Goal: Task Accomplishment & Management: Manage account settings

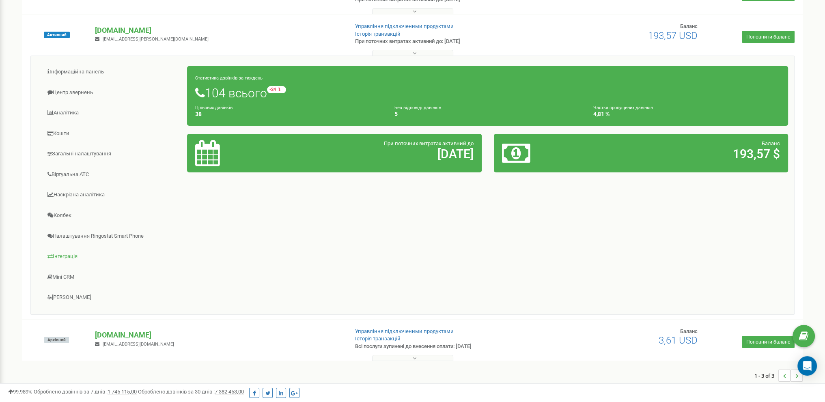
scroll to position [119, 0]
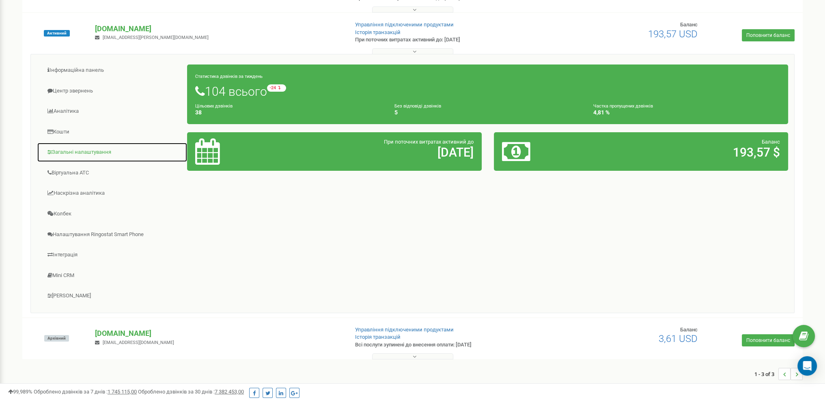
click at [67, 151] on link "Загальні налаштування" at bounding box center [112, 152] width 151 height 20
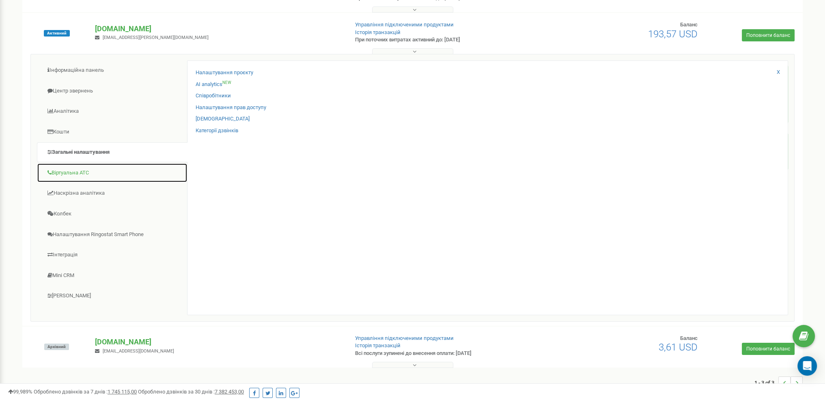
click at [78, 175] on link "Віртуальна АТС" at bounding box center [112, 173] width 151 height 20
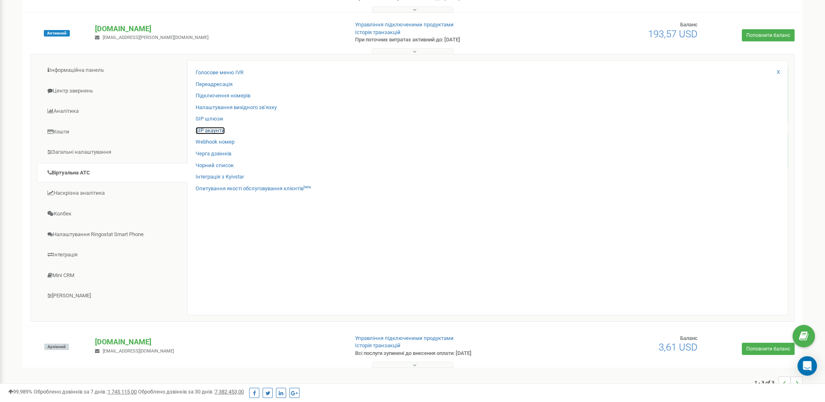
click at [208, 130] on link "SIP акаунти" at bounding box center [210, 131] width 29 height 8
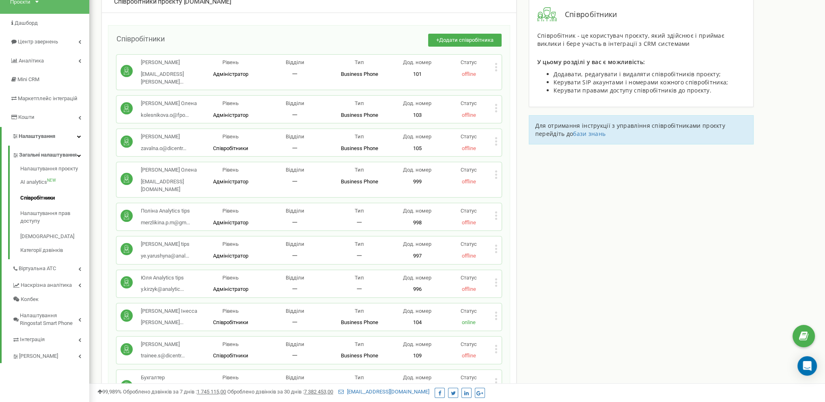
scroll to position [41, 0]
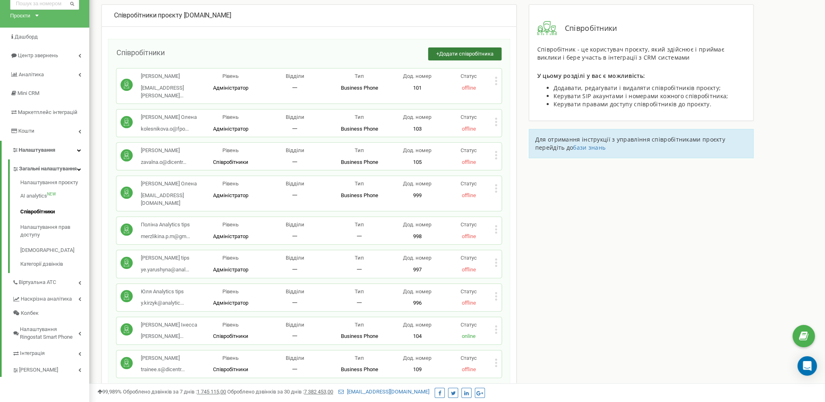
click at [460, 55] on span "Додати співробітника" at bounding box center [466, 54] width 54 height 6
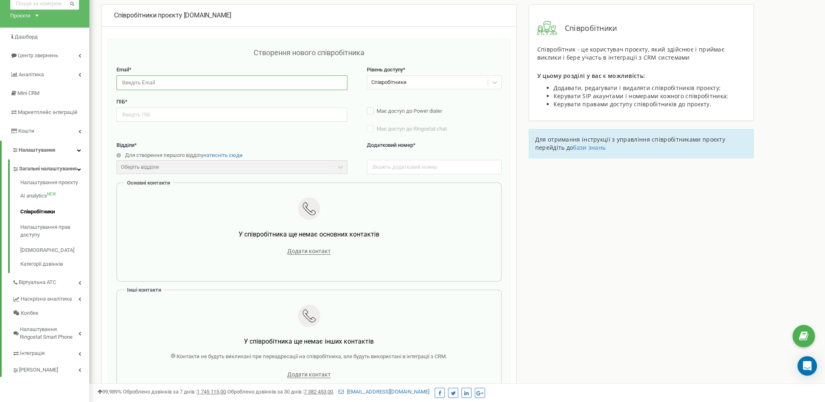
drag, startPoint x: 164, startPoint y: 79, endPoint x: 175, endPoint y: 84, distance: 11.5
click at [164, 79] on input "email" at bounding box center [231, 82] width 231 height 14
paste input "milanazhelezniak0@gmail.com"
type input "milanazhelezniak0@gmail.com"
click at [243, 113] on input "text" at bounding box center [231, 115] width 231 height 14
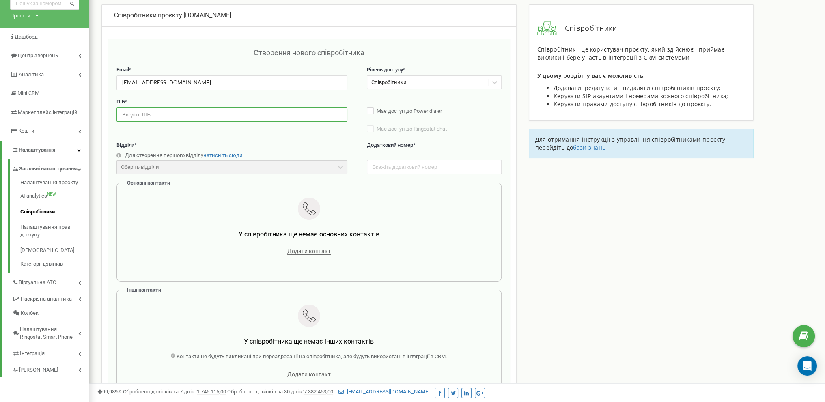
paste input "Железняк Мілана"
type input "Железняк Мілана"
click at [402, 165] on input "text" at bounding box center [434, 167] width 135 height 14
type input "112"
click at [610, 202] on div "Співробітники проєкту flowerpot.ua Створення нового співробітника Email * milan…" at bounding box center [457, 316] width 724 height 624
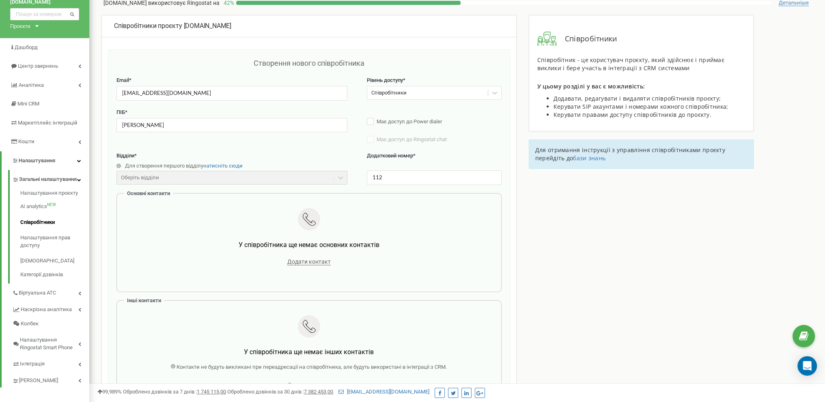
scroll to position [81, 0]
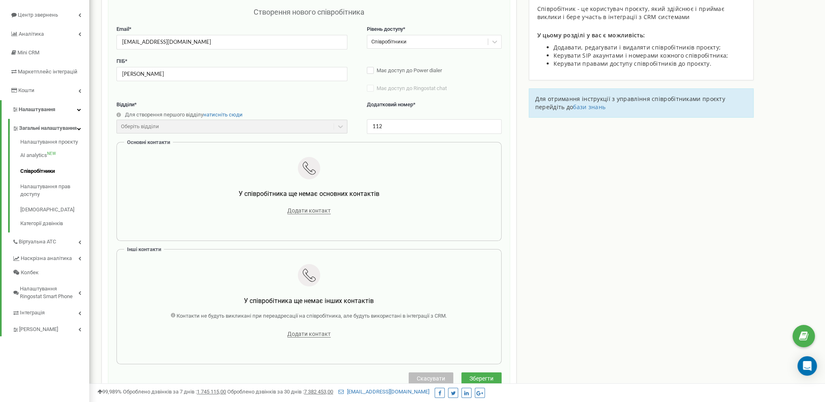
click at [492, 379] on span "Зберегти" at bounding box center [482, 378] width 24 height 6
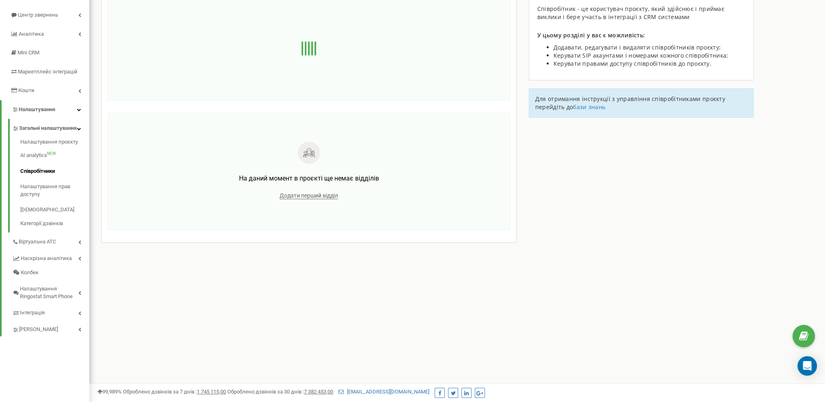
scroll to position [0, 0]
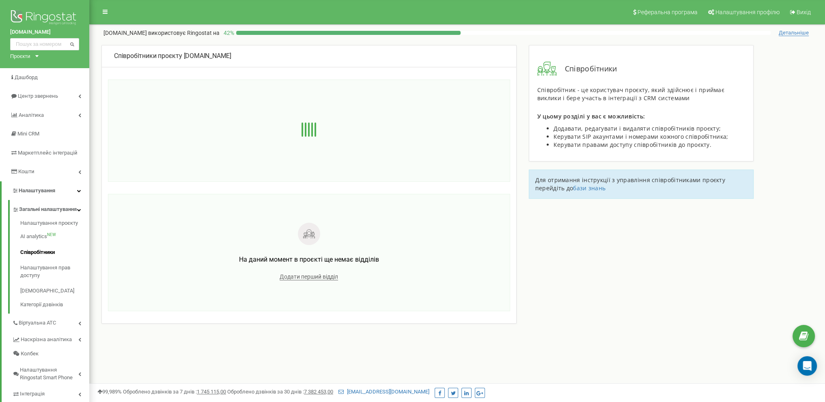
click at [551, 250] on div "Співробітники проєкту flowerpot.ua На даний момент в проєкті ще немає відділів …" at bounding box center [457, 211] width 724 height 332
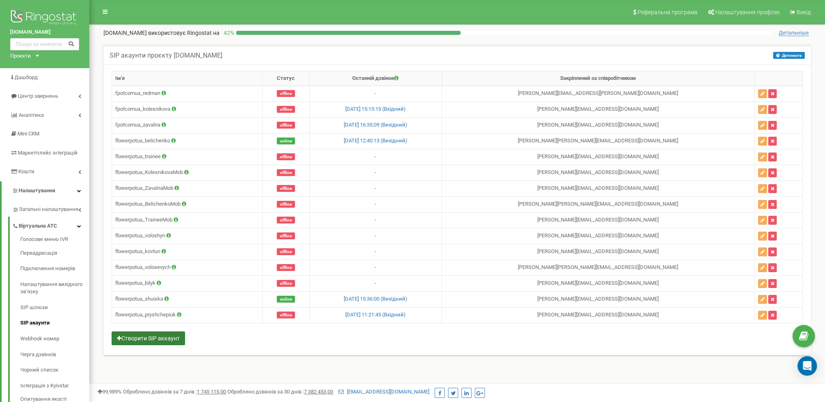
click at [159, 335] on button "Створити SIP аккаунт" at bounding box center [148, 339] width 73 height 14
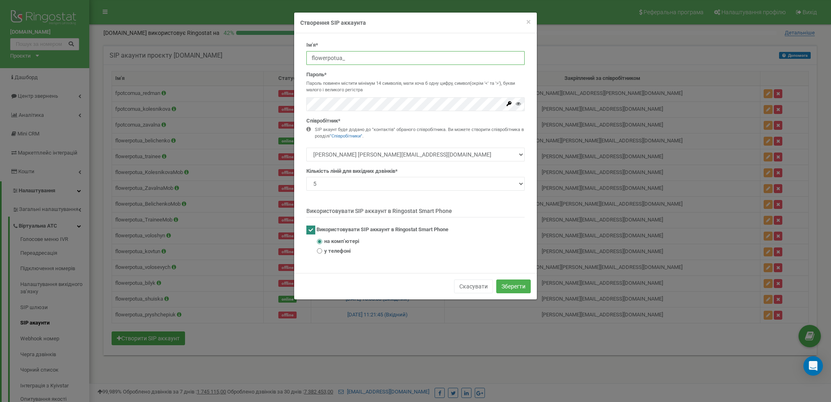
click at [346, 59] on input "flowerpotua_" at bounding box center [415, 58] width 218 height 14
paste input "zhelezniak"
type input "flowerpotua_zhelezniak"
click at [386, 153] on select "Йовенко Роман roma.redman@gmail.com Волосевич Євгенія jane.vlsvch@gmail.com Кол…" at bounding box center [415, 155] width 218 height 14
select select "496431"
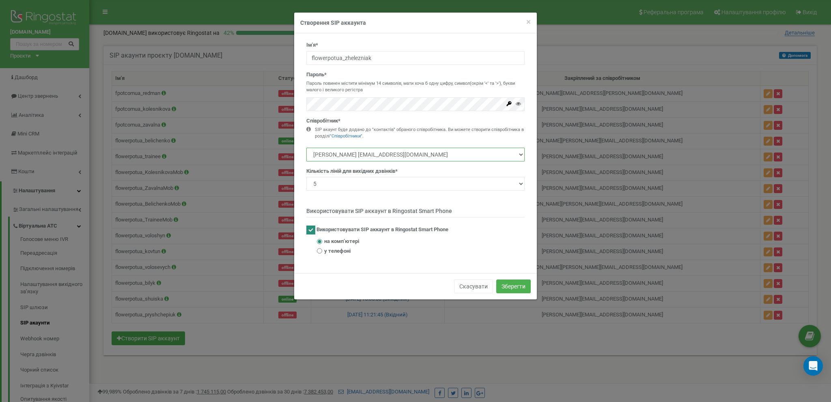
click at [306, 148] on select "Йовенко Роман roma.redman@gmail.com Волосевич Євгенія jane.vlsvch@gmail.com Кол…" at bounding box center [415, 155] width 218 height 14
click at [515, 289] on button "Зберегти" at bounding box center [513, 287] width 34 height 14
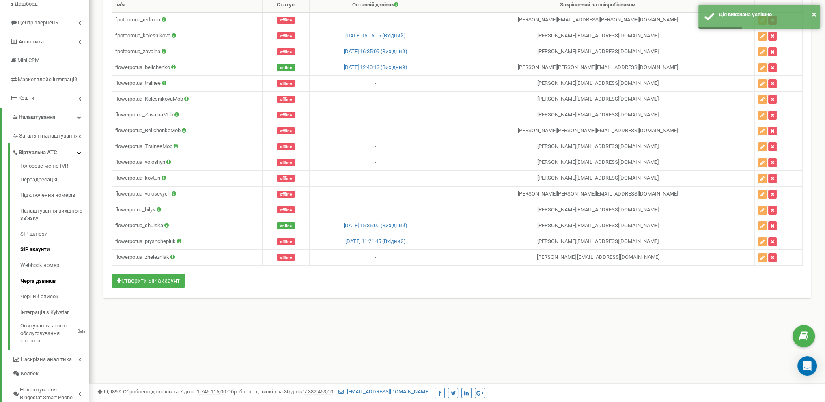
scroll to position [81, 0]
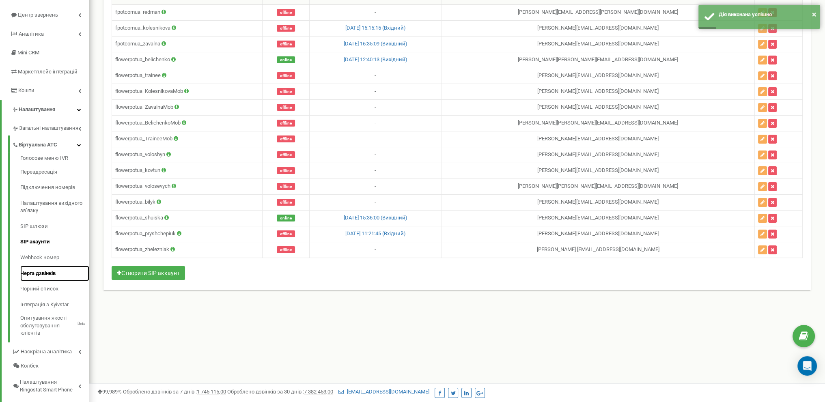
click at [46, 271] on link "Черга дзвінків" at bounding box center [54, 274] width 69 height 16
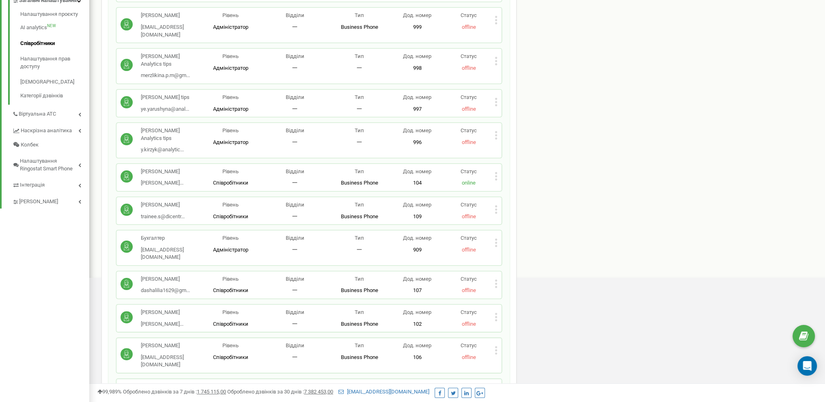
scroll to position [203, 0]
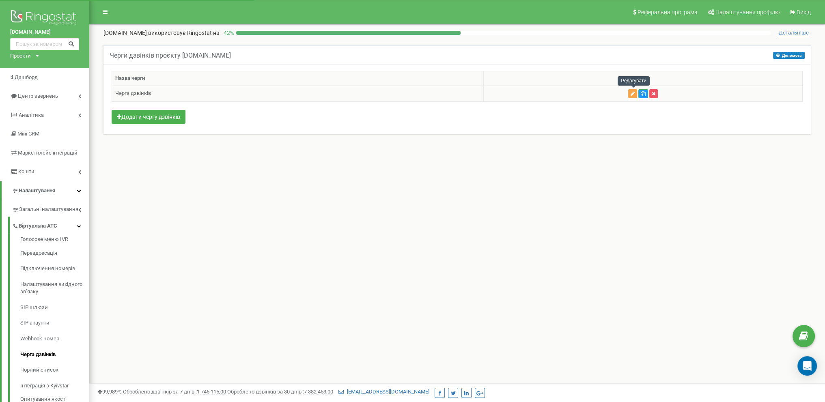
click at [632, 93] on icon "button" at bounding box center [633, 93] width 4 height 5
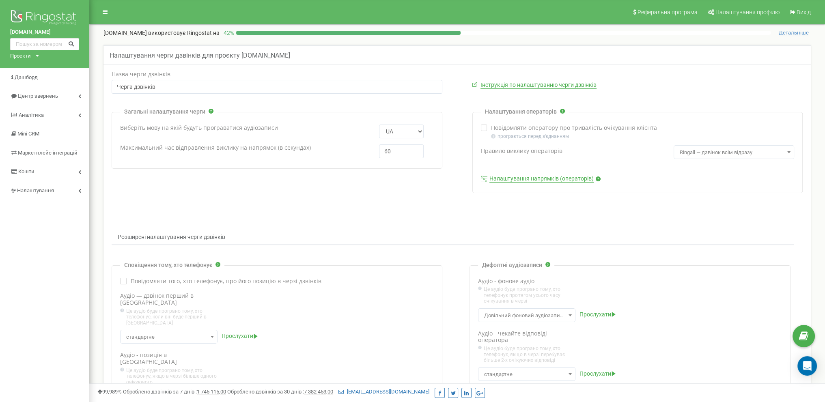
click at [537, 178] on link "Налаштування напрямків (операторів)" at bounding box center [541, 178] width 104 height 7
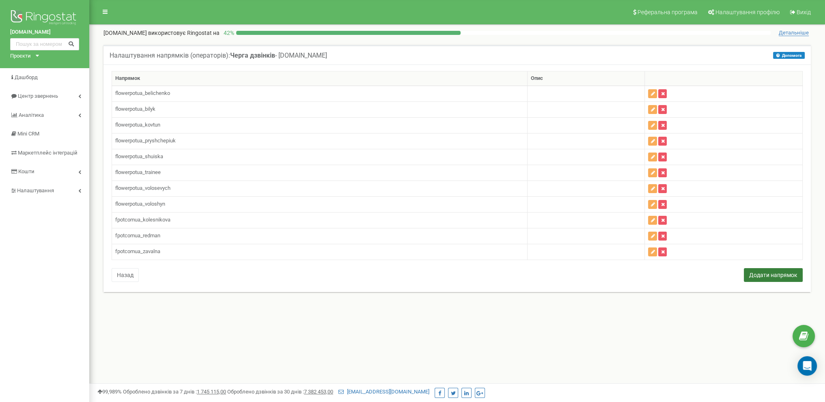
click at [755, 274] on button "Додати напрямок" at bounding box center [773, 275] width 59 height 14
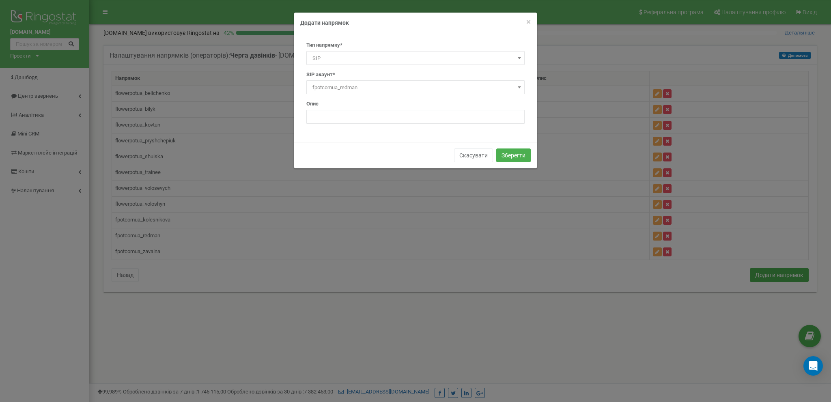
click at [363, 65] on div "Тип напрямку* SIP Номер телефону Зовнішній SIP Співробітник Відділ SIP Номер* А…" at bounding box center [415, 85] width 231 height 88
click at [367, 58] on span "SIP" at bounding box center [415, 58] width 213 height 11
click at [348, 89] on span "fpotcomua_redman" at bounding box center [415, 87] width 213 height 11
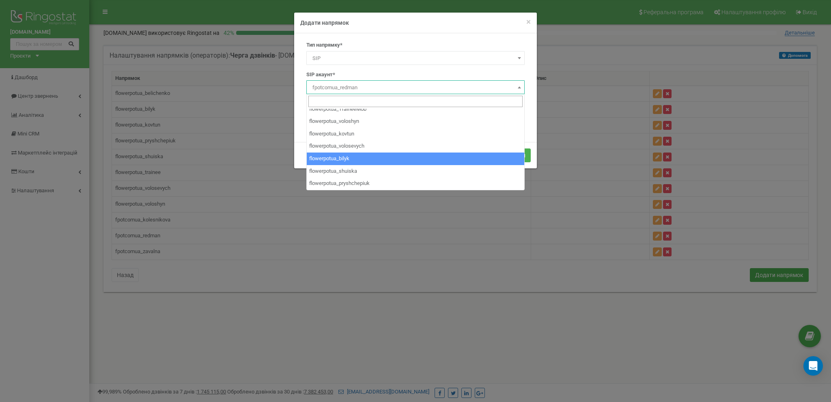
scroll to position [117, 0]
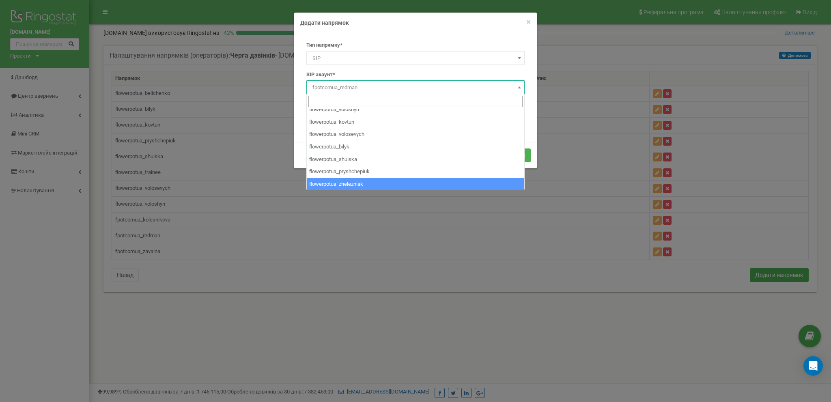
select select "flowerpotua_zhelezniak"
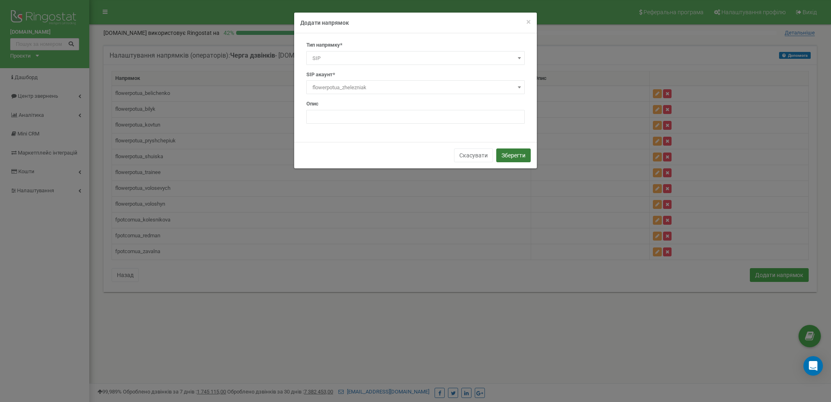
click at [507, 154] on button "Зберегти" at bounding box center [513, 156] width 34 height 14
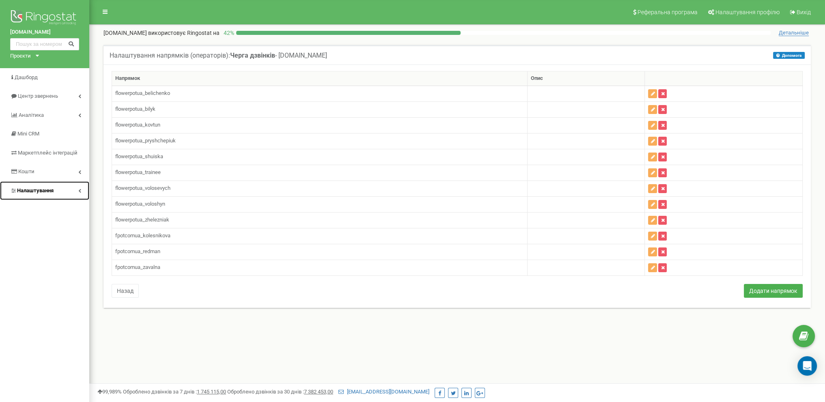
click at [44, 190] on span "Налаштування" at bounding box center [35, 191] width 37 height 6
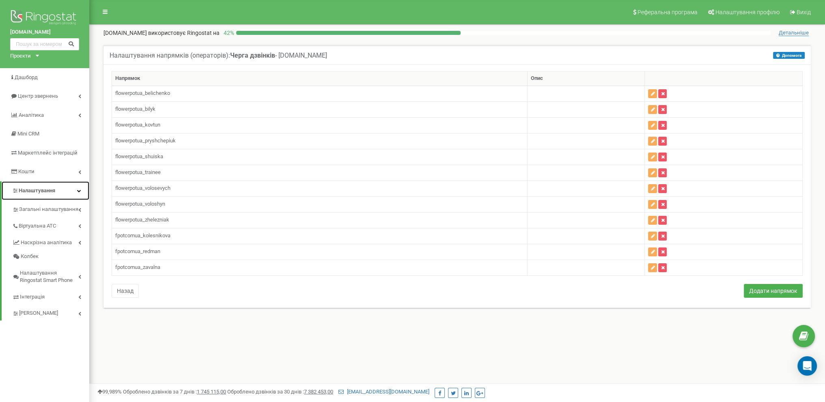
click at [54, 191] on span "Налаштування" at bounding box center [37, 191] width 37 height 6
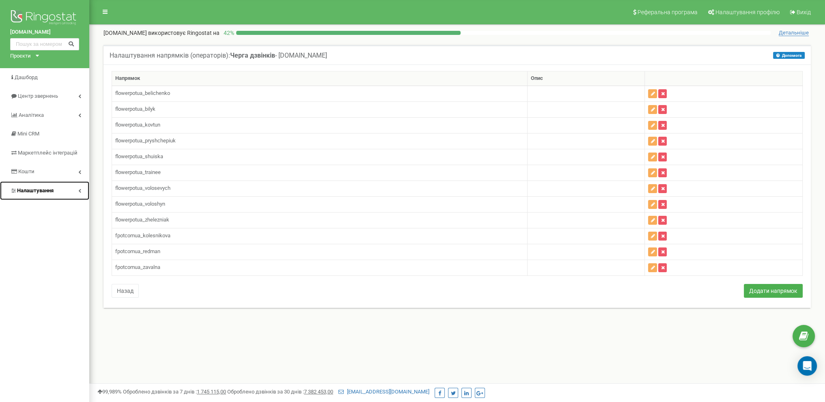
click at [54, 191] on span "Налаштування" at bounding box center [35, 191] width 37 height 6
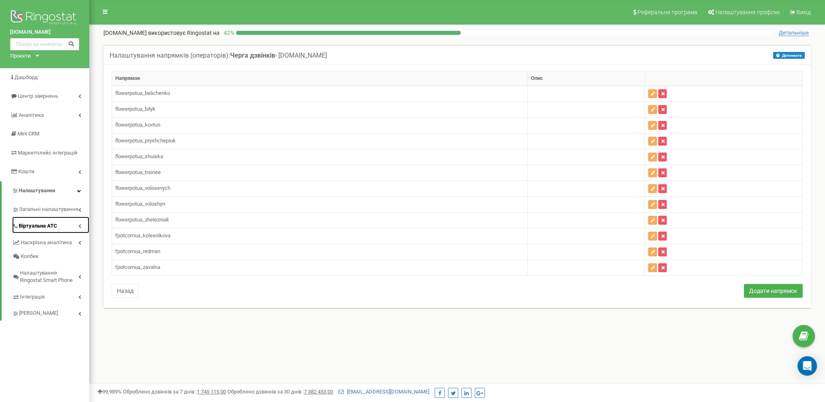
click at [54, 221] on link "Віртуальна АТС" at bounding box center [50, 225] width 77 height 17
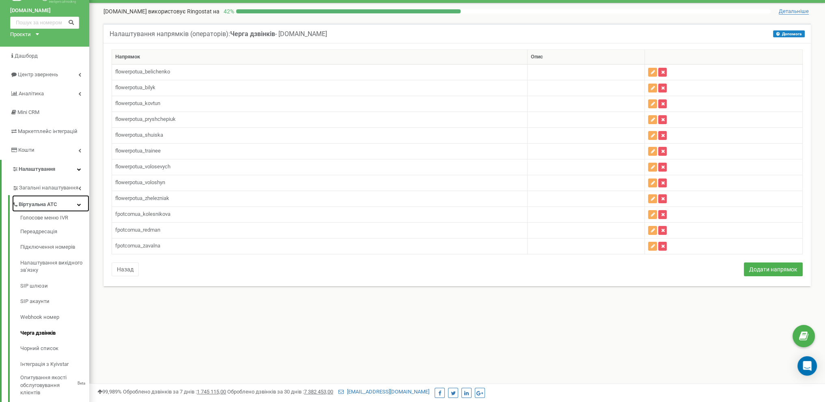
scroll to position [41, 0]
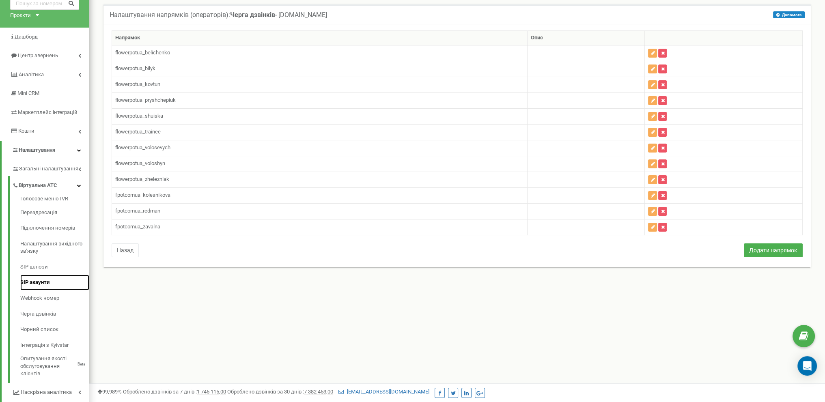
click at [40, 278] on link "SIP акаунти" at bounding box center [54, 283] width 69 height 16
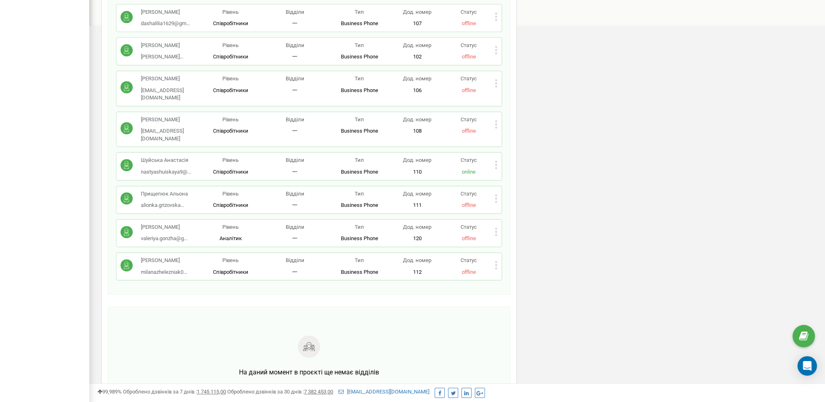
scroll to position [510, 0]
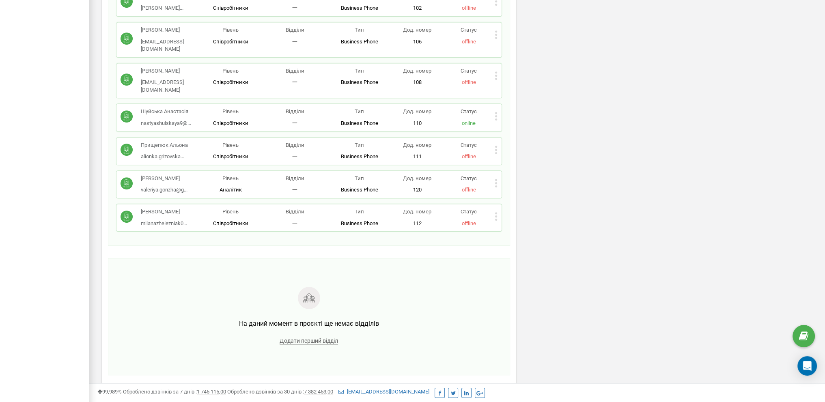
click at [497, 212] on icon at bounding box center [496, 216] width 3 height 9
click at [513, 227] on span "Редагувати" at bounding box center [522, 229] width 32 height 5
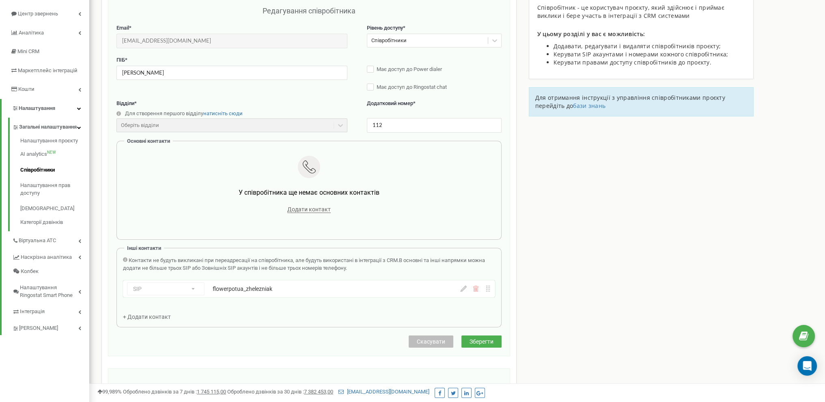
scroll to position [81, 0]
click at [477, 289] on icon at bounding box center [476, 290] width 6 height 6
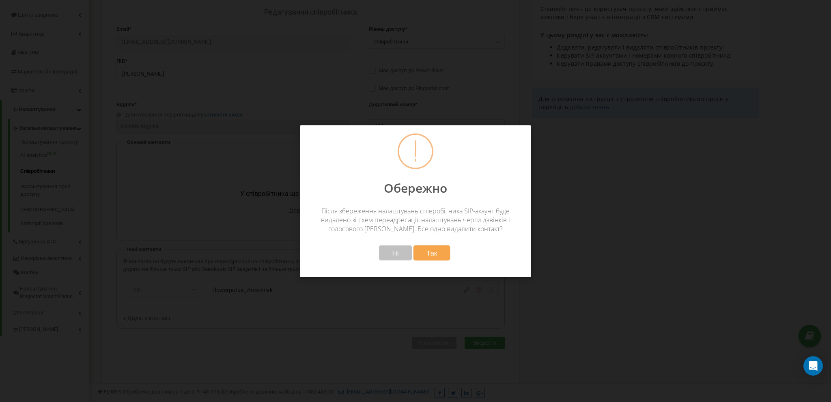
click at [438, 255] on button "Так" at bounding box center [432, 253] width 37 height 15
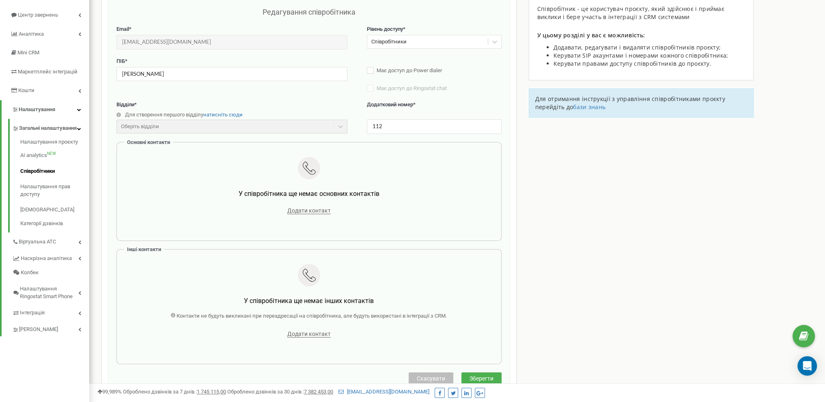
click at [492, 375] on span "Зберегти" at bounding box center [482, 378] width 24 height 6
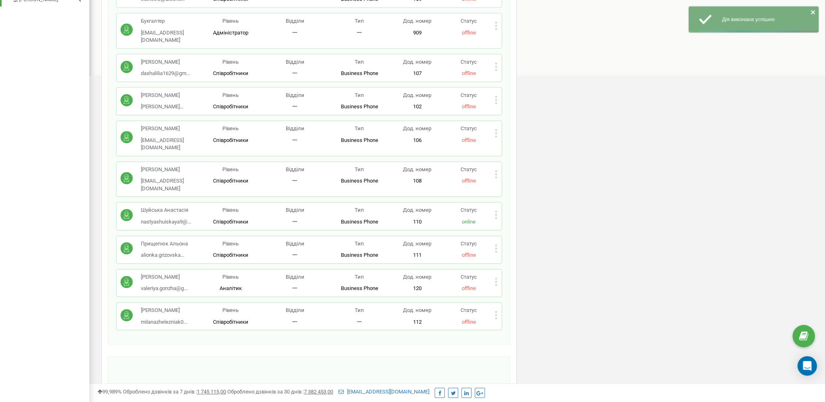
scroll to position [446, 0]
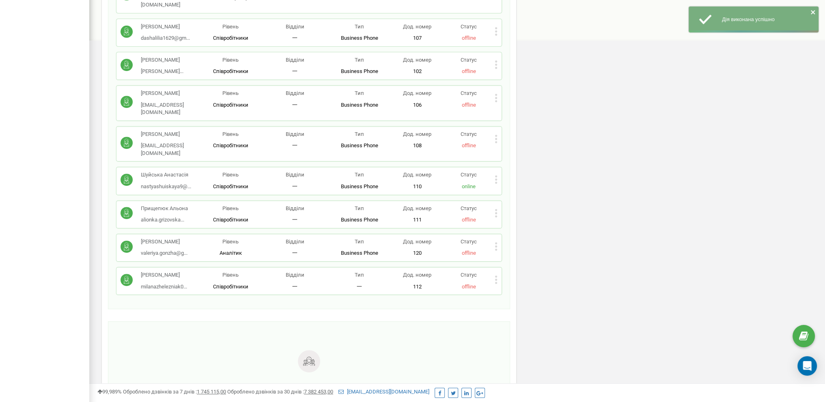
click at [497, 276] on icon at bounding box center [496, 280] width 3 height 9
click at [510, 290] on span "Редагувати" at bounding box center [522, 292] width 32 height 5
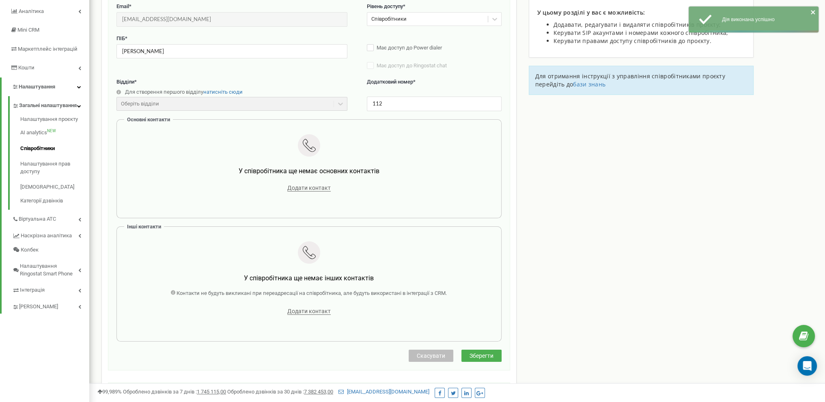
scroll to position [81, 0]
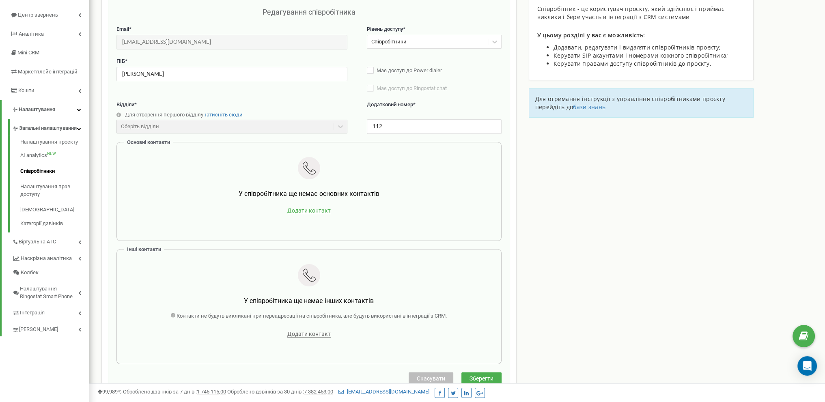
click at [304, 210] on span "Додати контакт" at bounding box center [308, 210] width 43 height 7
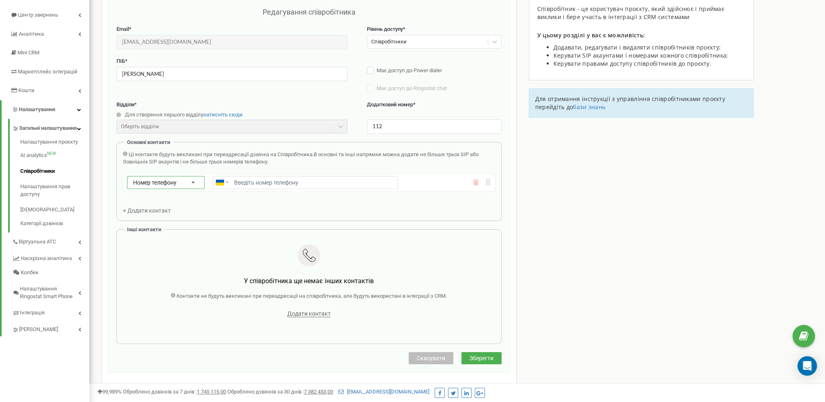
click at [200, 179] on icon at bounding box center [193, 183] width 19 height 13
click at [172, 201] on div "SIP" at bounding box center [165, 206] width 77 height 12
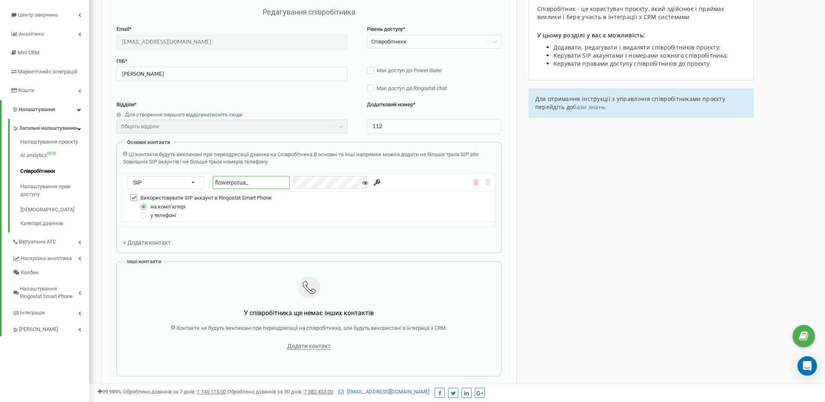
click at [253, 183] on input "flowerpotua_" at bounding box center [251, 182] width 77 height 13
paste input "zhelezniak"
type input "flowerpotua_zhelezniak"
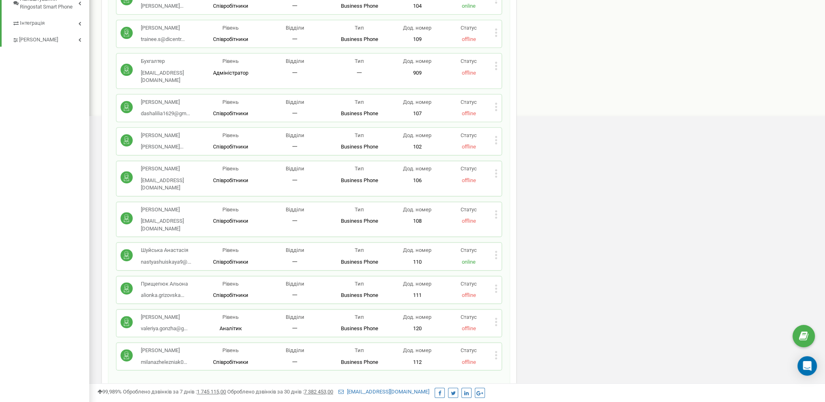
scroll to position [325, 0]
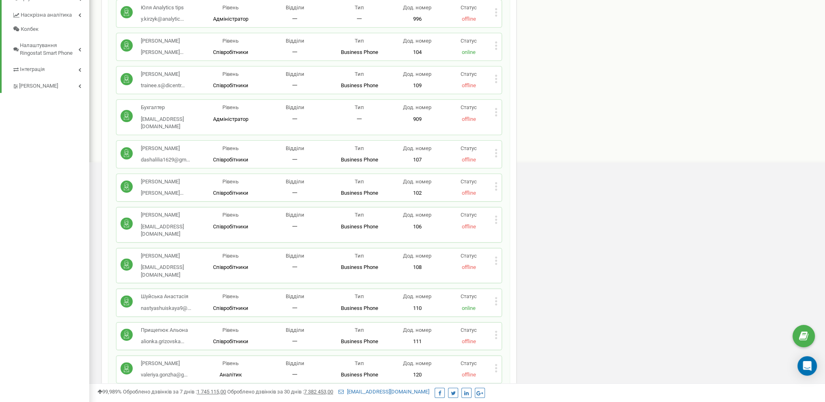
drag, startPoint x: 698, startPoint y: 198, endPoint x: 698, endPoint y: 192, distance: 5.3
click at [698, 193] on div "Співробітники проєкту [DOMAIN_NAME] Співробітники + Додати співробітника [PERSO…" at bounding box center [457, 172] width 724 height 905
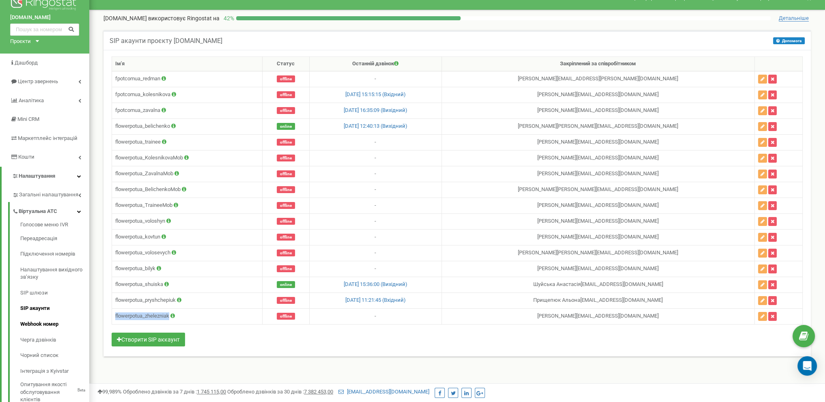
scroll to position [41, 0]
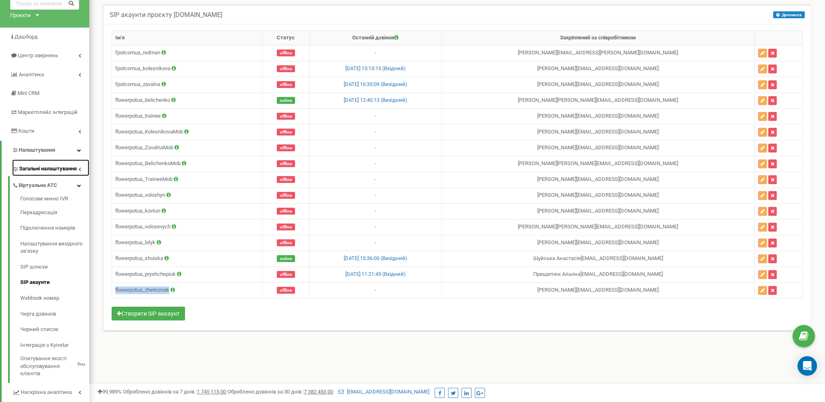
click at [68, 169] on span "Загальні налаштування" at bounding box center [48, 169] width 58 height 8
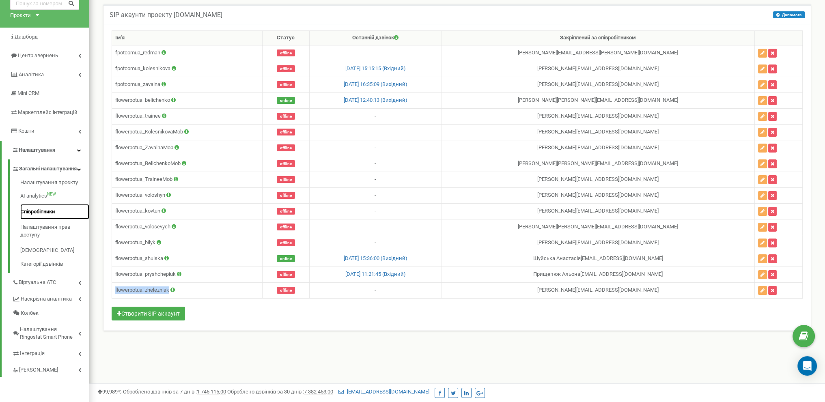
click at [43, 220] on link "Співробітники" at bounding box center [54, 212] width 69 height 16
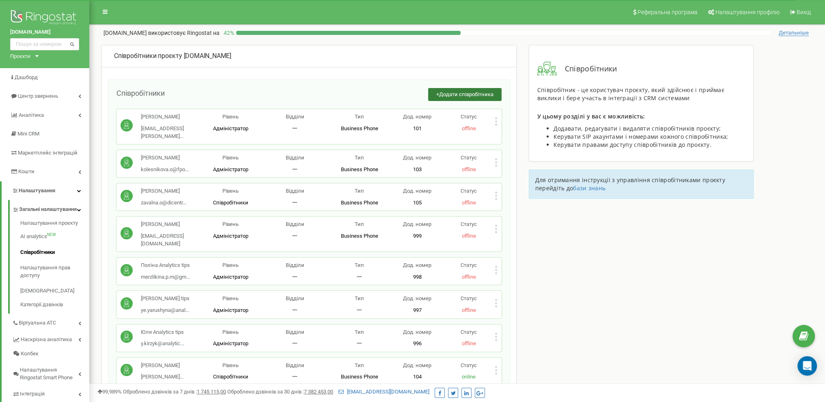
click at [443, 91] on button "+ Додати співробітника" at bounding box center [464, 94] width 73 height 13
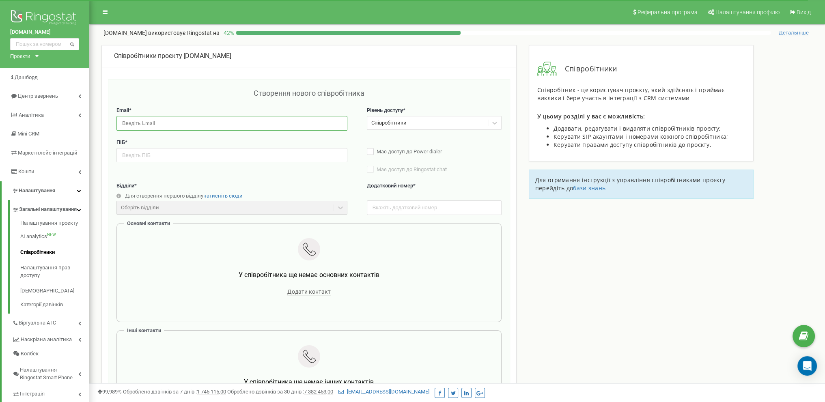
click at [174, 121] on input "email" at bounding box center [231, 123] width 231 height 14
drag, startPoint x: 193, startPoint y: 125, endPoint x: 28, endPoint y: 140, distance: 165.9
click at [30, 115] on div "flowerpot.ua Проєкти dicentra.ua floroteka.ua flowerpot.ua Дашборд Центр зверне…" at bounding box center [412, 334] width 825 height 669
type input "kolartval@gmail.com"
click at [716, 251] on div "Співробітники проєкту flowerpot.ua Створення нового співробітника Email * kolar…" at bounding box center [457, 357] width 724 height 624
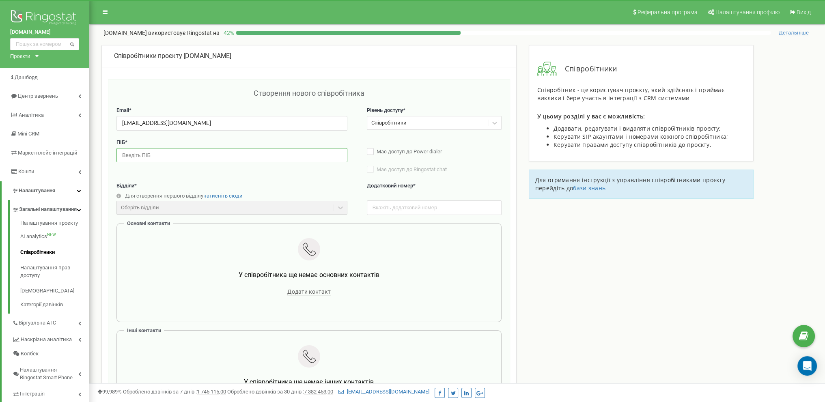
click at [236, 159] on input "text" at bounding box center [231, 155] width 231 height 14
type input "Колесніков Артем"
click at [384, 128] on div "Співробітники" at bounding box center [427, 123] width 121 height 13
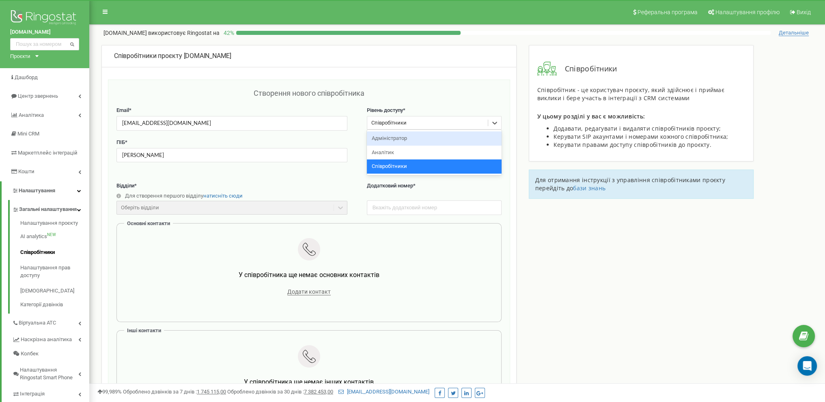
click at [395, 142] on div "Адміністратор" at bounding box center [434, 139] width 135 height 14
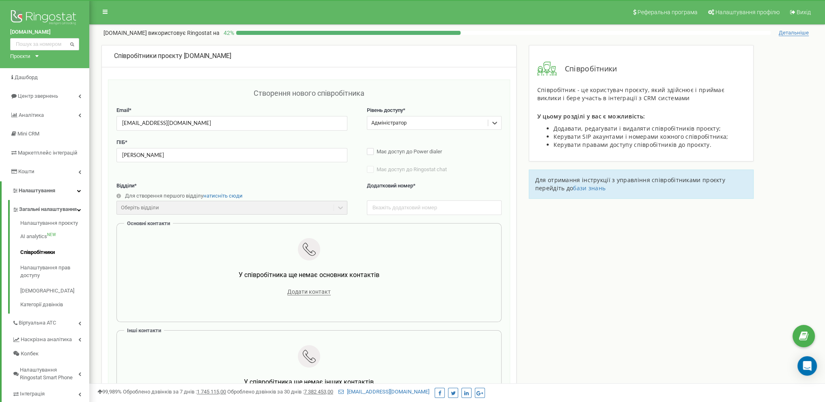
click at [628, 265] on div "Співробітники проєкту flowerpot.ua Створення нового співробітника Email * kolar…" at bounding box center [457, 357] width 724 height 624
click at [404, 213] on input "text" at bounding box center [434, 208] width 135 height 14
type input "121"
click at [551, 226] on div "Співробітники проєкту flowerpot.ua Створення нового співробітника Email * kolar…" at bounding box center [457, 357] width 724 height 624
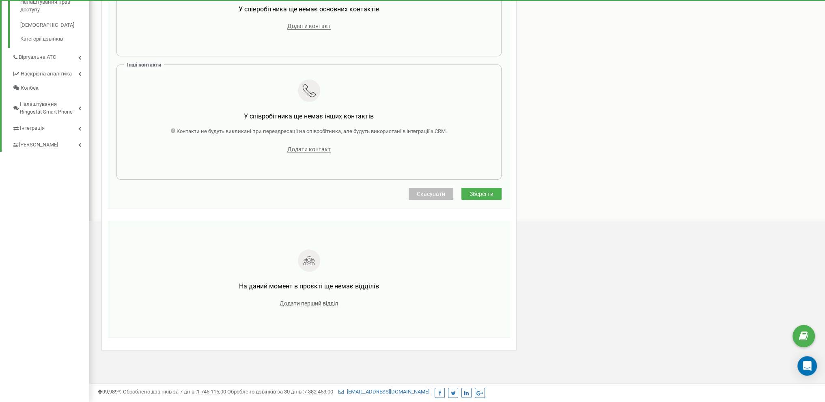
click at [495, 188] on button "Зберегти" at bounding box center [481, 194] width 40 height 12
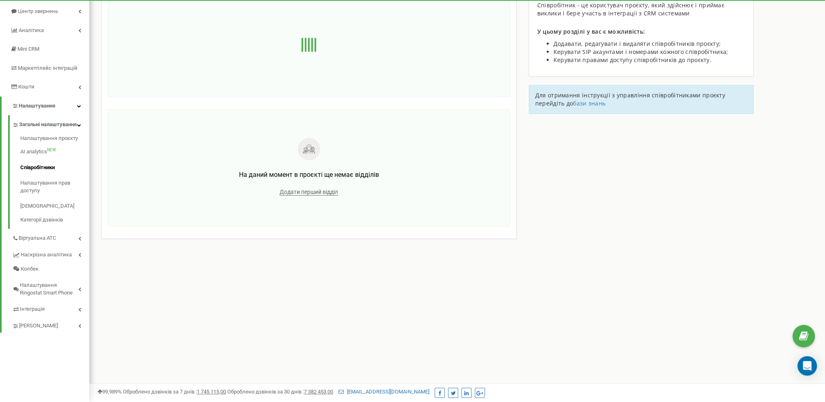
scroll to position [84, 0]
